Goal: Navigation & Orientation: Find specific page/section

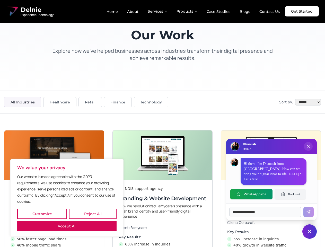
click at [42, 214] on button "Customize" at bounding box center [42, 214] width 50 height 10
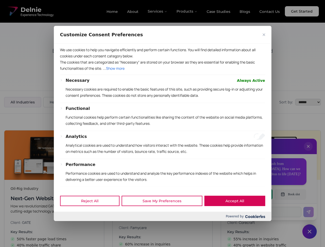
click at [93, 214] on div at bounding box center [162, 123] width 325 height 247
click at [67, 59] on p "We use cookies to help you navigate efficiently and perform certain functions. …" at bounding box center [162, 53] width 205 height 12
click at [162, 124] on div "Functional Functional cookies help perform certain functionalities like sharing…" at bounding box center [165, 118] width 199 height 25
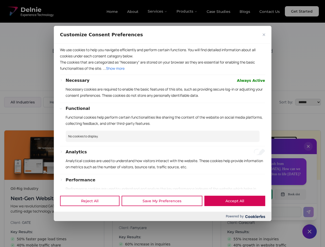
click at [308, 152] on div at bounding box center [162, 123] width 325 height 247
click at [251, 194] on div "Reject All Save My Preferences Accept All" at bounding box center [162, 201] width 217 height 22
click at [290, 194] on div at bounding box center [162, 123] width 325 height 247
click at [310, 232] on div at bounding box center [162, 123] width 325 height 247
click at [158, 11] on div at bounding box center [162, 123] width 325 height 247
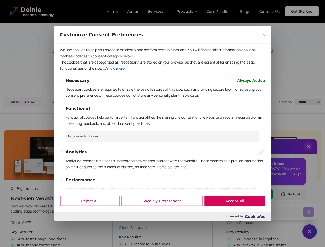
click at [187, 11] on div at bounding box center [162, 123] width 325 height 247
